Goal: Task Accomplishment & Management: Use online tool/utility

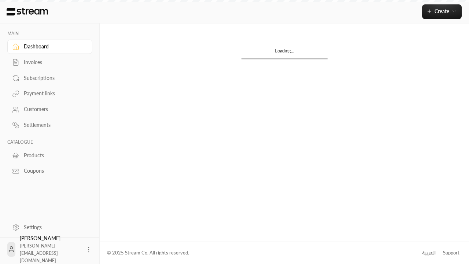
click at [49, 155] on div "Products" at bounding box center [53, 155] width 59 height 7
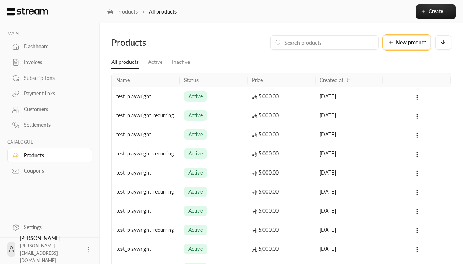
click at [407, 43] on span "New product" at bounding box center [411, 42] width 30 height 5
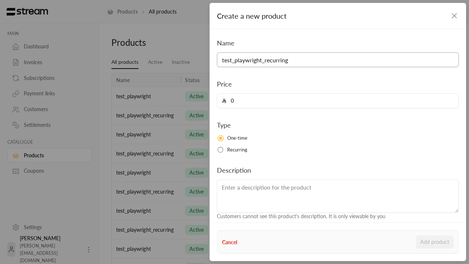
type input "test_playwright_recurring"
type input "5000"
click at [435, 242] on button "Add product" at bounding box center [435, 241] width 38 height 13
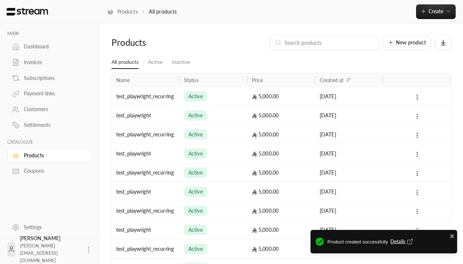
click at [402, 242] on span "Details" at bounding box center [402, 241] width 24 height 7
